Goal: Transaction & Acquisition: Purchase product/service

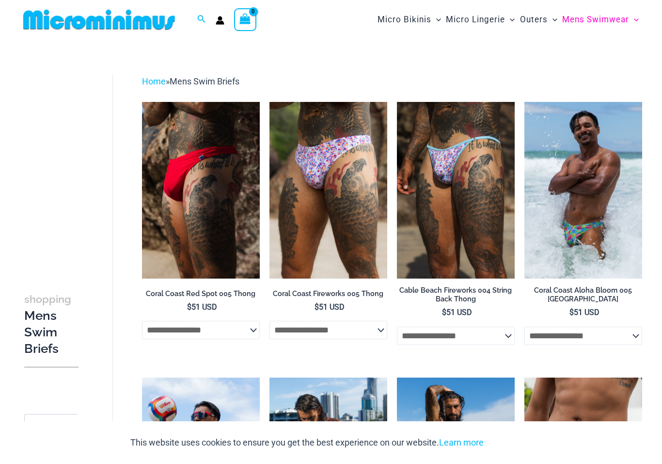
click at [614, 15] on span "Mens Swimwear" at bounding box center [596, 19] width 67 height 25
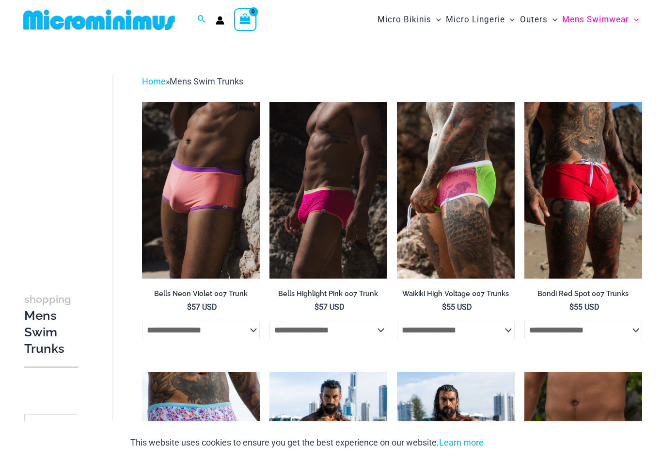
click at [333, 307] on bdi "$ 57 USD" at bounding box center [330, 306] width 30 height 9
click at [270, 102] on img at bounding box center [270, 102] width 0 height 0
click at [338, 289] on h2 "Bells Highlight Pink 007 Trunk" at bounding box center [329, 293] width 118 height 9
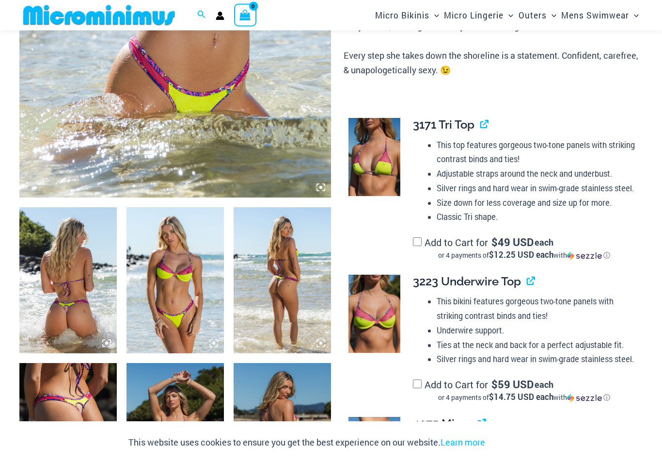
scroll to position [349, 0]
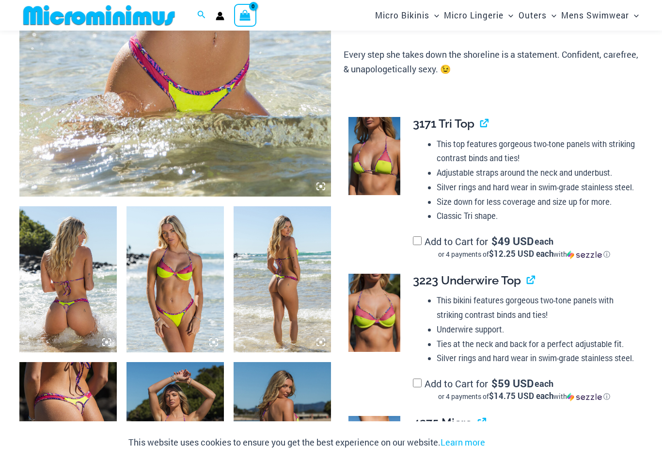
click at [88, 311] on img at bounding box center [67, 279] width 97 height 146
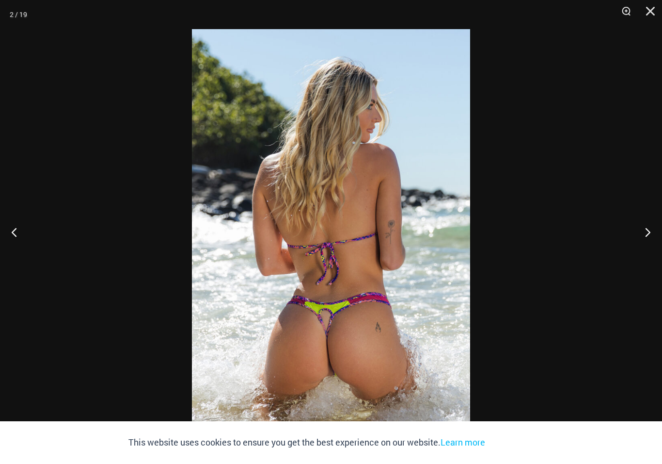
click at [654, 240] on button "Next" at bounding box center [644, 232] width 36 height 48
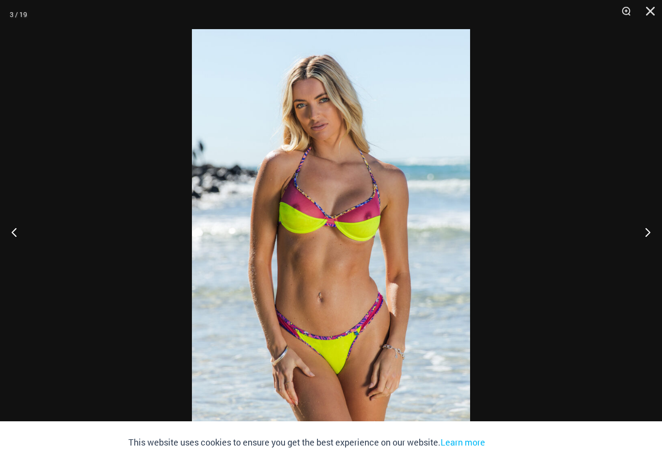
click at [636, 232] on button "Next" at bounding box center [644, 232] width 36 height 48
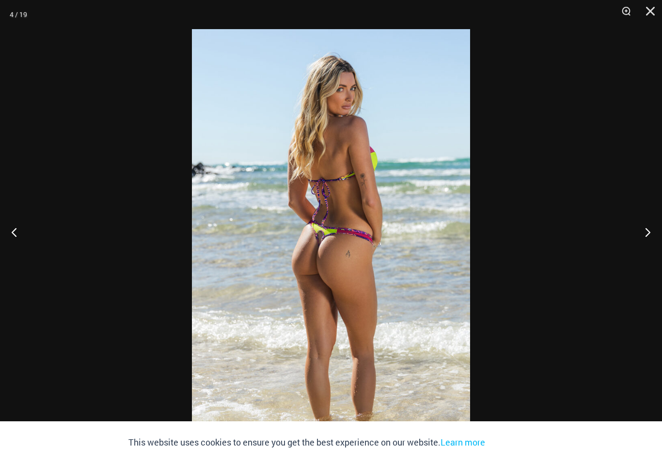
click at [632, 228] on button "Next" at bounding box center [644, 232] width 36 height 48
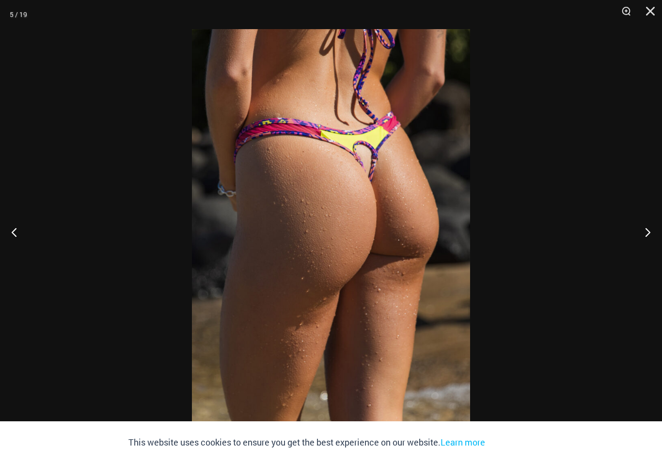
click at [639, 217] on button "Next" at bounding box center [644, 232] width 36 height 48
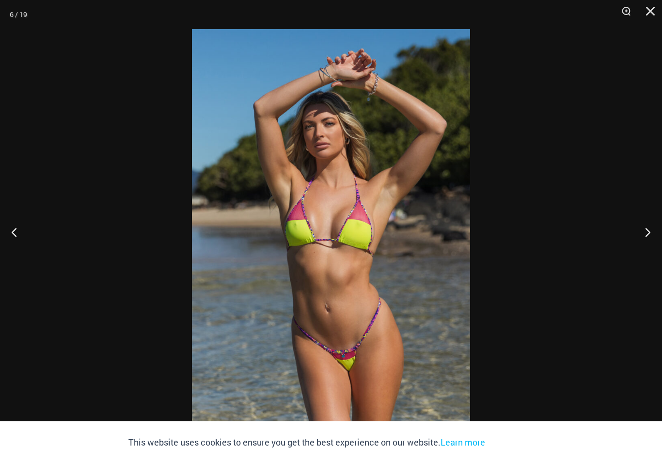
click at [635, 217] on button "Next" at bounding box center [644, 232] width 36 height 48
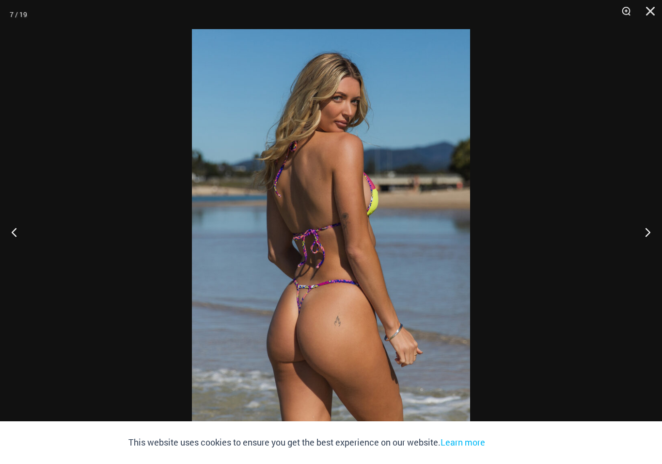
click at [638, 219] on button "Next" at bounding box center [644, 232] width 36 height 48
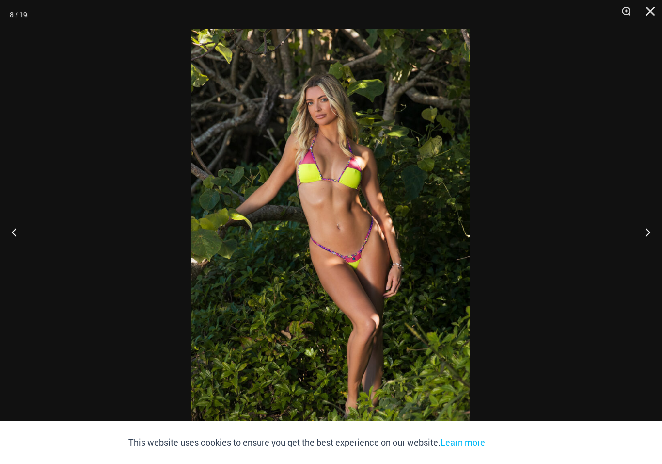
click at [15, 248] on button "Previous" at bounding box center [18, 232] width 36 height 48
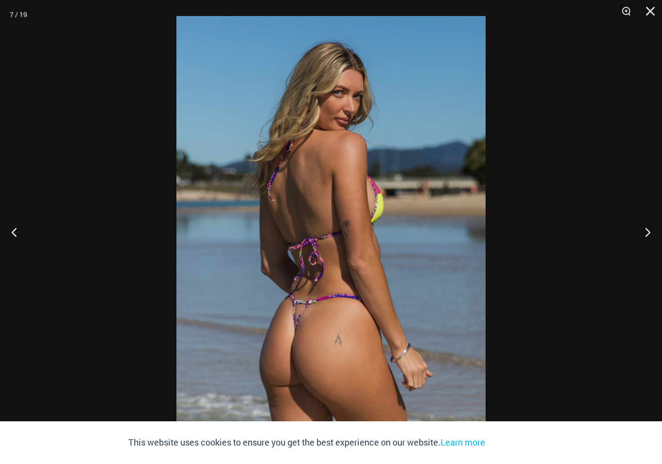
click at [645, 241] on button "Next" at bounding box center [644, 232] width 36 height 48
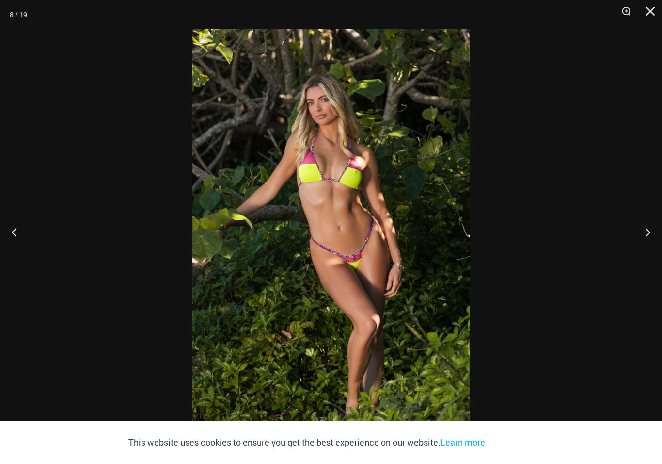
click at [643, 229] on button "Next" at bounding box center [644, 232] width 36 height 48
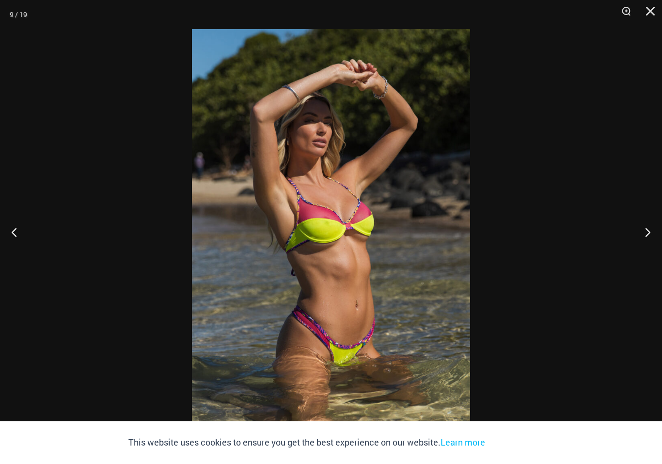
click at [642, 229] on button "Next" at bounding box center [644, 232] width 36 height 48
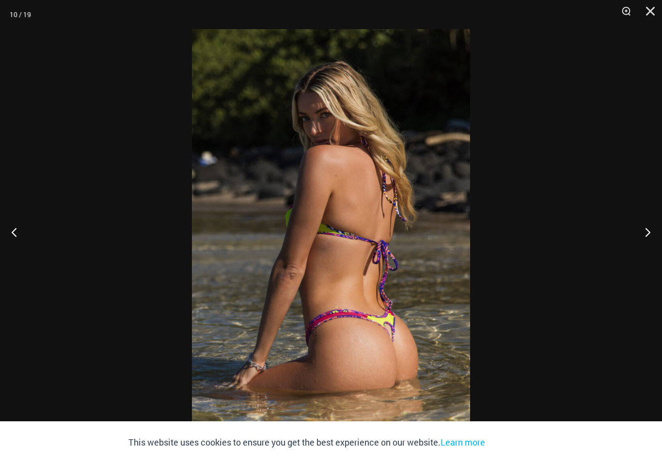
click at [642, 227] on button "Next" at bounding box center [644, 232] width 36 height 48
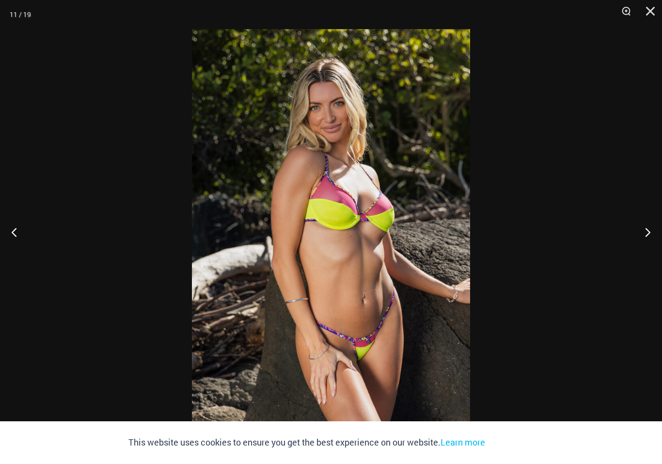
click at [641, 222] on button "Next" at bounding box center [644, 232] width 36 height 48
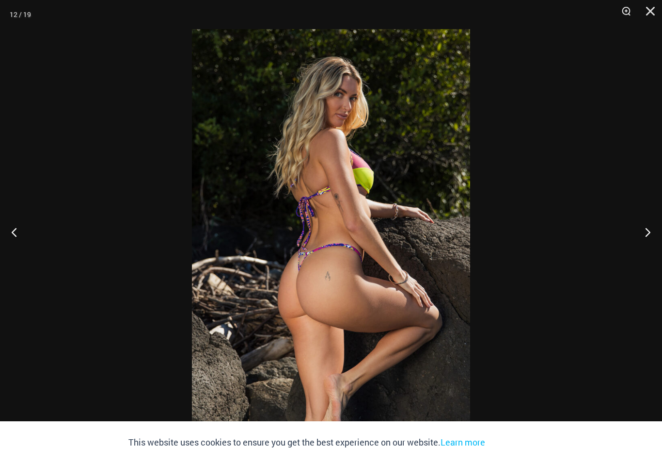
click at [641, 222] on button "Next" at bounding box center [644, 232] width 36 height 48
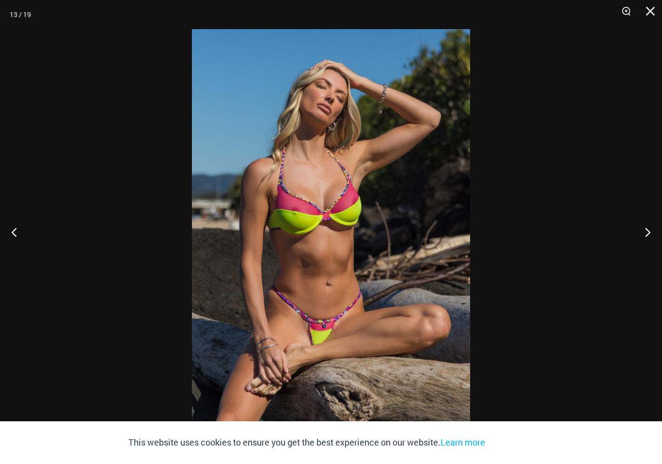
click at [642, 224] on button "Next" at bounding box center [644, 232] width 36 height 48
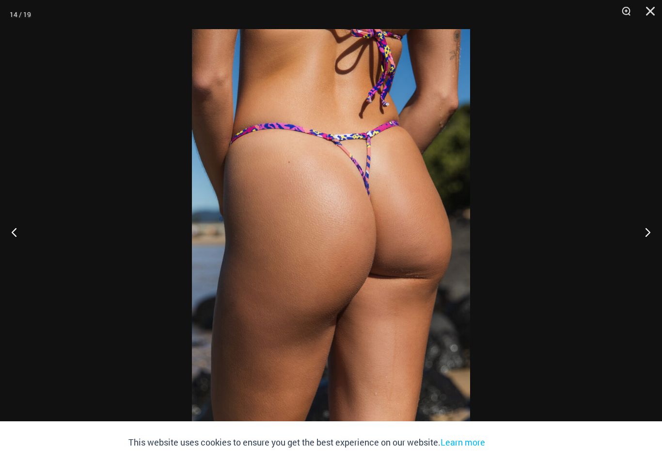
click at [642, 224] on button "Next" at bounding box center [644, 232] width 36 height 48
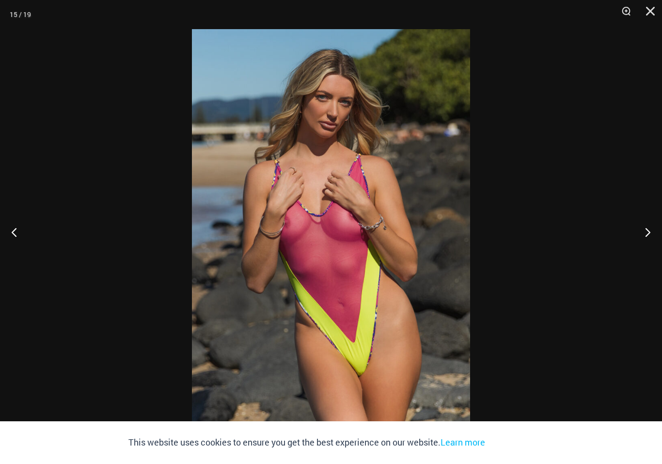
click at [21, 241] on button "Previous" at bounding box center [18, 232] width 36 height 48
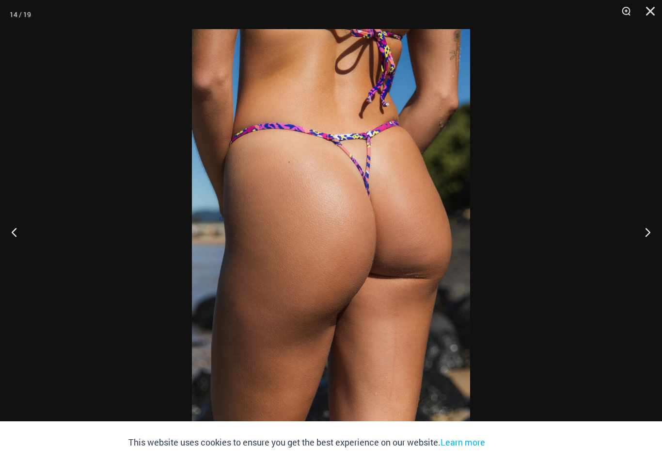
click at [650, 24] on button "Close" at bounding box center [647, 14] width 24 height 29
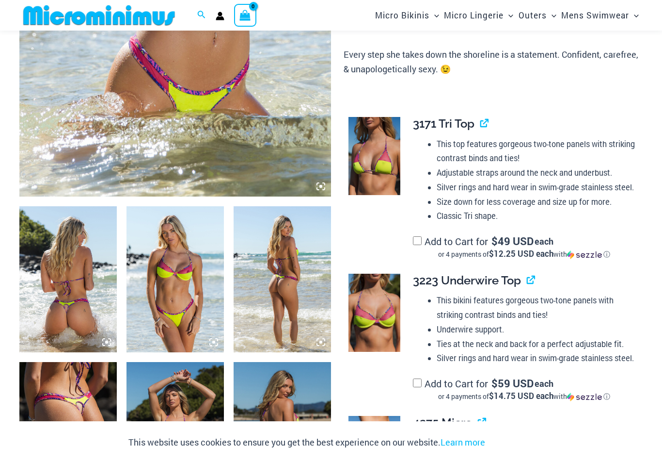
click at [348, 463] on div "This website uses cookies to ensure you get the best experience on our website.…" at bounding box center [331, 442] width 662 height 43
